Goal: Task Accomplishment & Management: Manage account settings

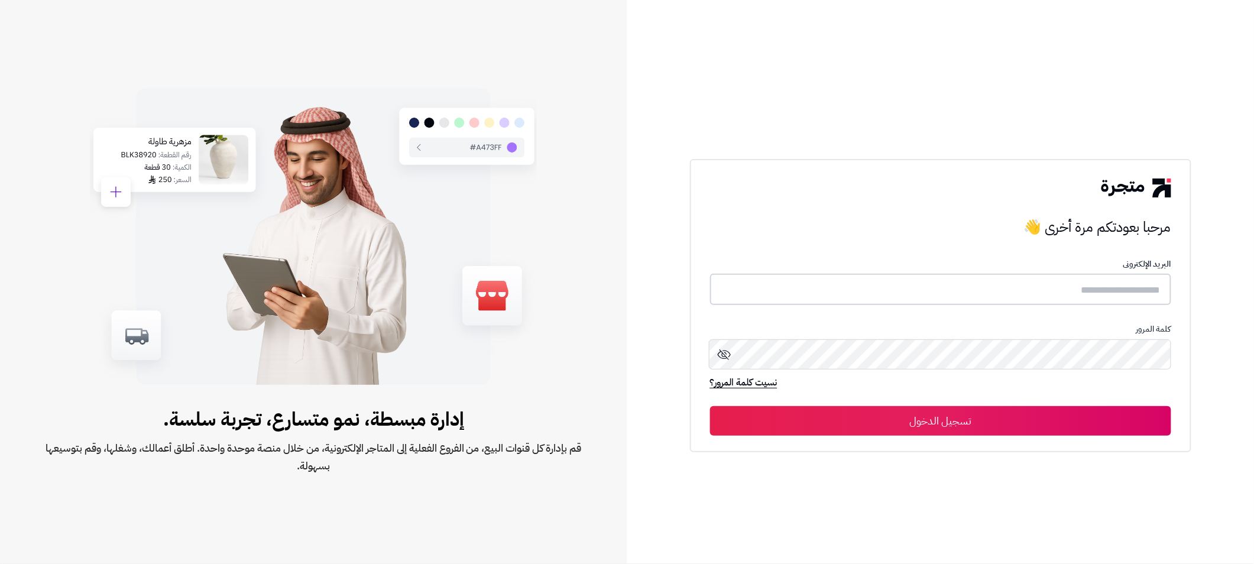
type input "**********"
click at [939, 421] on button "تسجيل الدخول" at bounding box center [940, 421] width 461 height 30
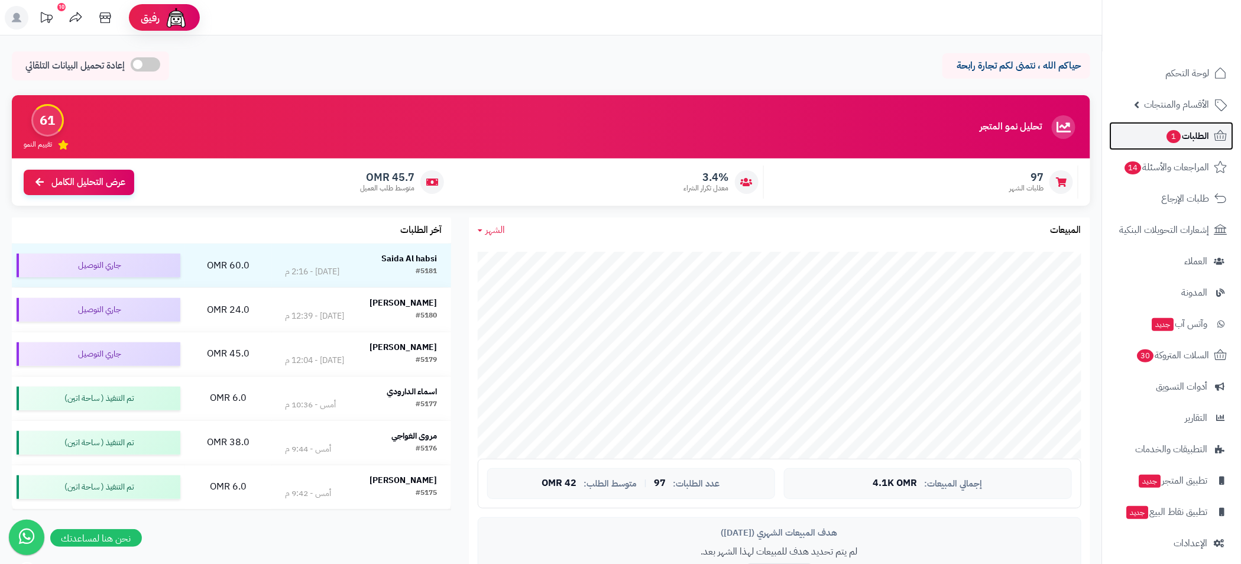
click at [1198, 132] on span "الطلبات 1" at bounding box center [1188, 136] width 44 height 17
